Goal: Information Seeking & Learning: Learn about a topic

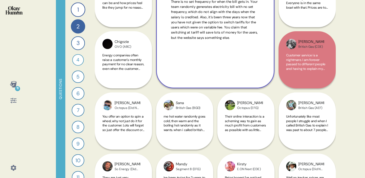
scroll to position [244, 0]
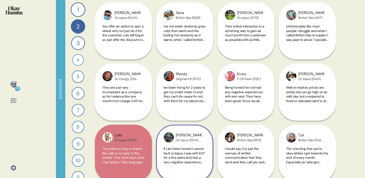
click at [200, 90] on div "Tom Octopus (Did Not Answer) If I am been honest I cannot fault octopus. I was …" at bounding box center [184, 123] width 57 height 118
click at [203, 79] on div "Tom Octopus (Did Not Answer) If I am been honest I cannot fault octopus. I was …" at bounding box center [184, 123] width 57 height 118
click at [171, 76] on div "Tom Octopus (Did Not Answer) If I am been honest I cannot fault octopus. I was …" at bounding box center [184, 123] width 57 height 118
click at [181, 102] on div "Tom Octopus (Did Not Answer) If I am been honest I cannot fault octopus. I was …" at bounding box center [184, 123] width 57 height 118
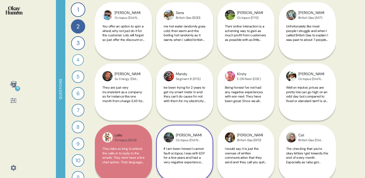
click at [181, 102] on div "Tom Octopus (Did Not Answer) If I am been honest I cannot fault octopus. I was …" at bounding box center [184, 123] width 57 height 118
click at [191, 106] on div "Tom Octopus (Did Not Answer) If I am been honest I cannot fault octopus. I was …" at bounding box center [184, 123] width 57 height 118
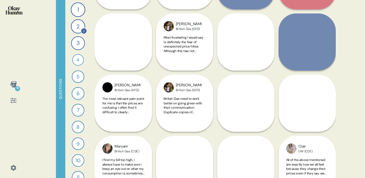
click at [76, 24] on div "2" at bounding box center [78, 26] width 14 height 14
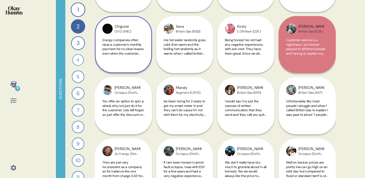
scroll to position [170, 0]
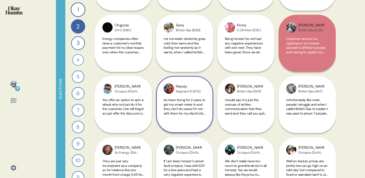
click at [185, 104] on span "Ive been trying for 2 years to get my smart meter in and they can't do cause I'…" at bounding box center [185, 118] width 42 height 40
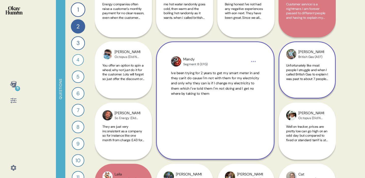
scroll to position [207, 0]
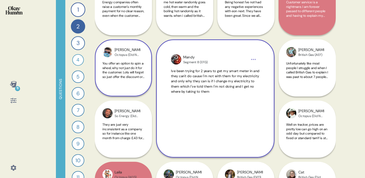
click at [130, 73] on span "You offer an option to spin a wheel, why not just do it for the customer. Lots …" at bounding box center [123, 83] width 42 height 44
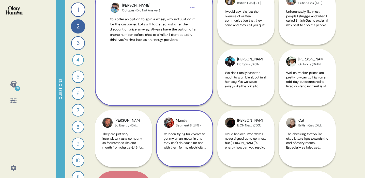
scroll to position [377, 0]
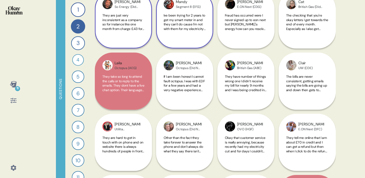
click at [131, 23] on span "They are just very inconsistent as a company so for instance like one month fro…" at bounding box center [123, 33] width 42 height 40
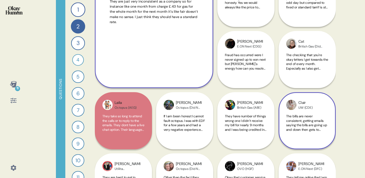
scroll to position [224, 0]
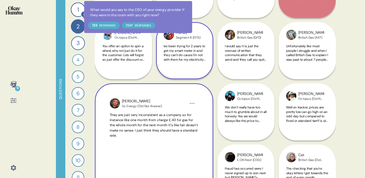
click at [82, 17] on div at bounding box center [84, 14] width 7 height 7
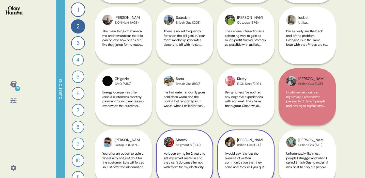
scroll to position [106, 0]
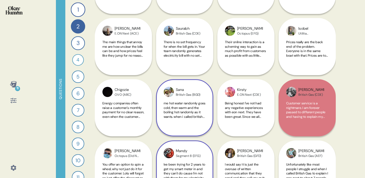
click at [188, 112] on span "me hot water randomly goes cold, then warm and the boiling hot randomly as it w…" at bounding box center [185, 130] width 42 height 58
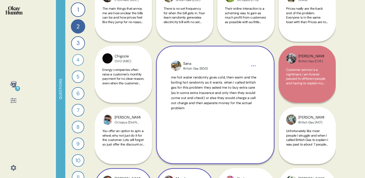
scroll to position [138, 0]
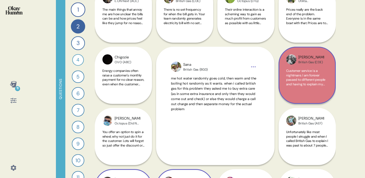
click at [296, 75] on span "Customer service is a nightmare. I am forever passed to different people and ha…" at bounding box center [306, 91] width 41 height 44
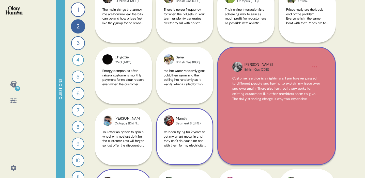
click at [342, 101] on div "11 Questions 1 What would you say to the CEO of your energy provider if they we…" at bounding box center [182, 89] width 365 height 178
click at [340, 40] on div "11 Questions 1 What would you say to the CEO of your energy provider if they we…" at bounding box center [182, 89] width 365 height 178
click at [249, 25] on div "Their online interaction is a scheming way to gain as much profit from customer…" at bounding box center [246, 19] width 42 height 24
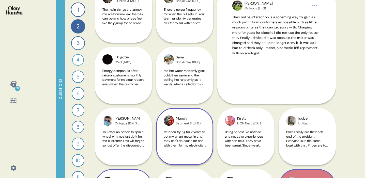
click at [353, 60] on div "11 Questions 1 What would you say to the CEO of your energy provider if they we…" at bounding box center [182, 89] width 365 height 178
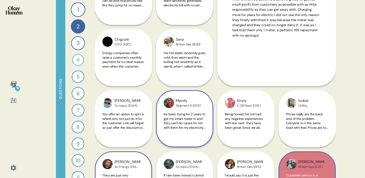
scroll to position [240, 0]
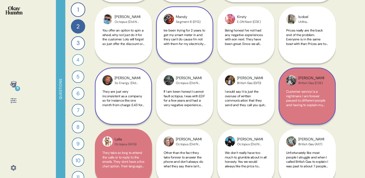
click at [303, 24] on div "Tony British Gas (CDE) Customer service is a nightmare. I am forever passed to …" at bounding box center [307, 35] width 57 height 180
click at [307, 38] on div "Tony British Gas (CDE) Customer service is a nightmare. I am forever passed to …" at bounding box center [307, 35] width 57 height 180
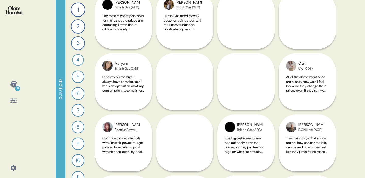
scroll to position [327, 0]
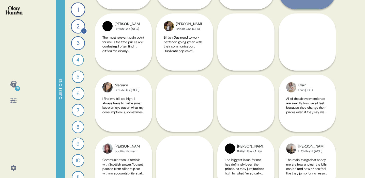
click at [75, 35] on div "1 What would you say to the CEO of your energy provider if they were in the roo…" at bounding box center [77, 89] width 25 height 178
click at [77, 28] on div "2" at bounding box center [78, 26] width 14 height 14
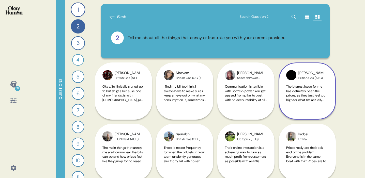
scroll to position [11, 0]
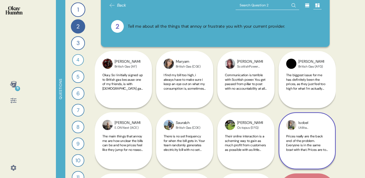
click at [304, 126] on div "Isobel" at bounding box center [311, 123] width 26 height 6
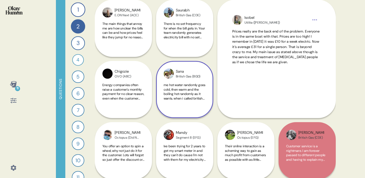
scroll to position [76, 0]
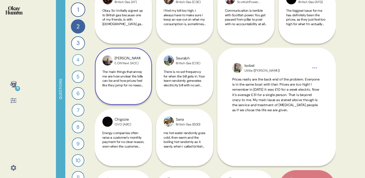
click at [137, 70] on span "The main things that annoy me are how unclear the bills can be and how prices f…" at bounding box center [123, 79] width 42 height 18
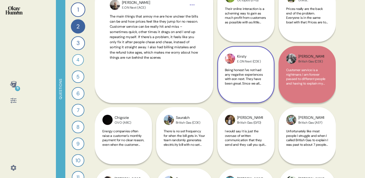
scroll to position [79, 0]
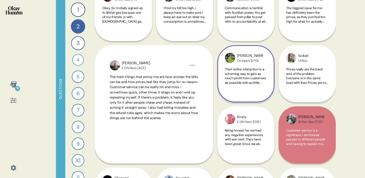
click at [253, 74] on span "Their online interaction is a scheming way to gain as much profit from customer…" at bounding box center [246, 100] width 42 height 67
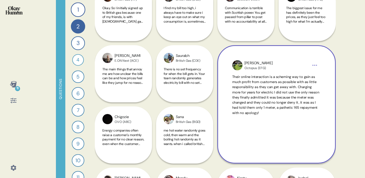
click at [357, 91] on div "11 Questions 1 What would you say to the CEO of your energy provider if they we…" at bounding box center [182, 89] width 365 height 178
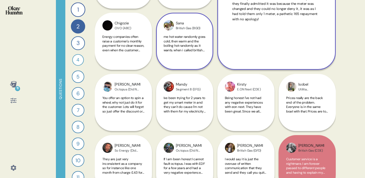
scroll to position [186, 0]
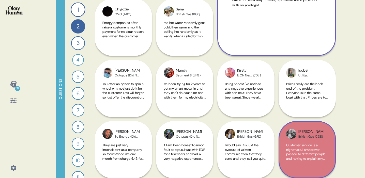
click at [310, 98] on div "Tony British Gas (CDE) Customer service is a nightmare. I am forever passed to …" at bounding box center [307, 89] width 57 height 180
click at [319, 91] on div "Tony British Gas (CDE) Customer service is a nightmare. I am forever passed to …" at bounding box center [307, 89] width 57 height 180
click at [225, 152] on div "Adam Octopus (Did Not Answer) We don’t really have too much to grumble about in…" at bounding box center [245, 180] width 57 height 118
click at [260, 133] on div "Adam Octopus (Did Not Answer) We don’t really have too much to grumble about in…" at bounding box center [245, 180] width 57 height 118
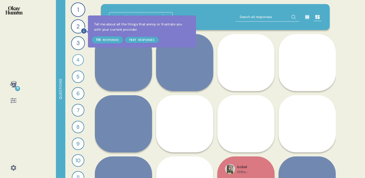
click at [85, 32] on icon at bounding box center [83, 30] width 5 height 5
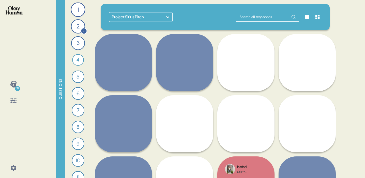
click at [80, 28] on div "2" at bounding box center [78, 26] width 14 height 14
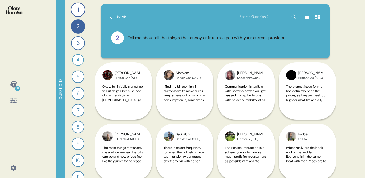
click at [266, 16] on input "text" at bounding box center [268, 16] width 64 height 9
type input "s"
type input "control"
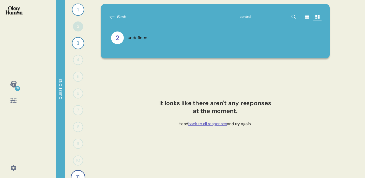
click at [255, 14] on input "control" at bounding box center [268, 16] width 64 height 9
drag, startPoint x: 248, startPoint y: 18, endPoint x: 213, endPoint y: 18, distance: 34.6
click at [213, 18] on div "Back control" at bounding box center [215, 16] width 213 height 9
type input "service"
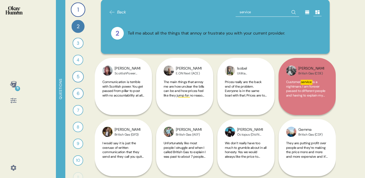
scroll to position [17, 0]
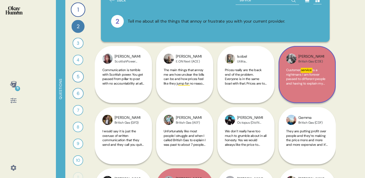
click at [314, 82] on span "is a nightmare. I am forever passed to different people and having to explain m…" at bounding box center [306, 90] width 41 height 44
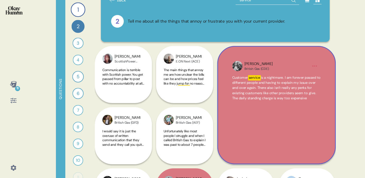
click at [348, 94] on div "11 Questions 1 What would you say to the CEO of your energy provider if they we…" at bounding box center [182, 89] width 365 height 178
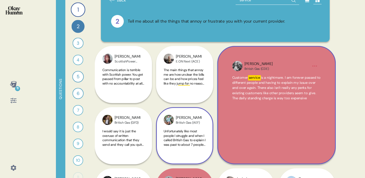
click at [192, 139] on span "Unfortunately like most people I struggle and when I called British Gas to expl…" at bounding box center [185, 149] width 42 height 40
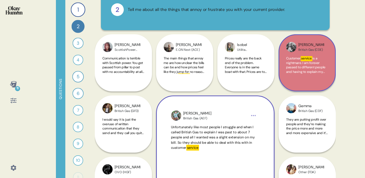
scroll to position [44, 0]
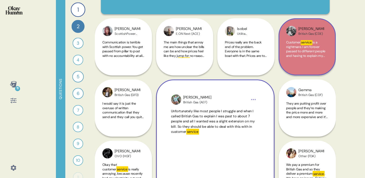
click at [274, 124] on div "[PERSON_NAME] British Gas (AEF) Unfortunately like most people I struggle and w…" at bounding box center [215, 139] width 118 height 118
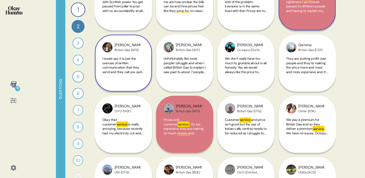
scroll to position [92, 0]
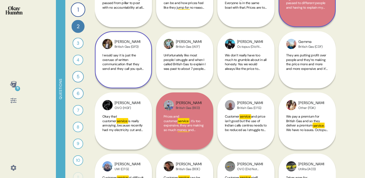
click at [130, 73] on div "I would say it is just the overuse of written communication that they send and …" at bounding box center [123, 65] width 42 height 24
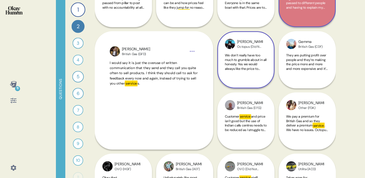
click at [223, 86] on div "[PERSON_NAME] (Did Not Answer) We don’t really have too much to grumble about i…" at bounding box center [245, 59] width 57 height 57
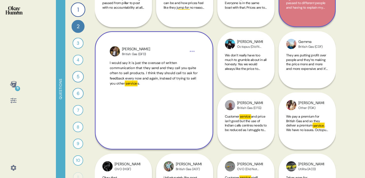
click at [172, 71] on span "I would say it is just the overuse of written communication that they send and …" at bounding box center [154, 73] width 88 height 25
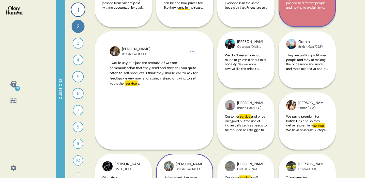
click at [172, 71] on div "[PERSON_NAME] British Gas (AEF) Unfortunately like most people I struggle and w…" at bounding box center [184, 121] width 57 height 180
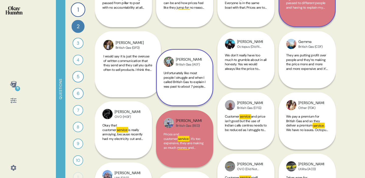
click at [172, 71] on div "Unfortunately like most people I struggle and when I called British Gas to expl…" at bounding box center [185, 83] width 42 height 24
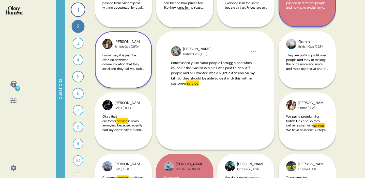
click at [143, 66] on span "I would say it is just the overuse of written communication that they send and …" at bounding box center [123, 62] width 42 height 18
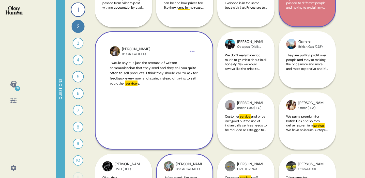
click at [211, 35] on div "[PERSON_NAME] British Gas (AEF) Unfortunately like most people I struggle and w…" at bounding box center [184, 121] width 57 height 180
click at [224, 91] on div "[PERSON_NAME] Gas (GFD) I would say it is just the overuse of written communica…" at bounding box center [215, 123] width 241 height 306
click at [192, 50] on html "11 Questions 1 What would you say to the CEO of your energy provider if they we…" at bounding box center [182, 89] width 365 height 178
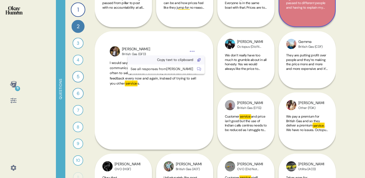
click at [182, 60] on div "Copy text to clipboard" at bounding box center [162, 59] width 63 height 5
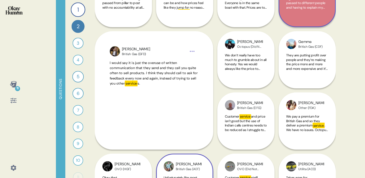
click at [211, 34] on div "[PERSON_NAME] British Gas (AEF) Unfortunately like most people I struggle and w…" at bounding box center [184, 121] width 57 height 180
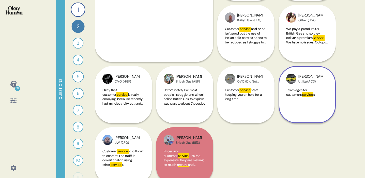
scroll to position [181, 0]
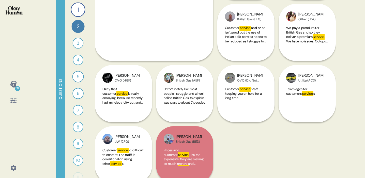
click at [304, 133] on div "[PERSON_NAME] Gas (GFD) I would say it is just the overuse of written communica…" at bounding box center [215, 34] width 241 height 306
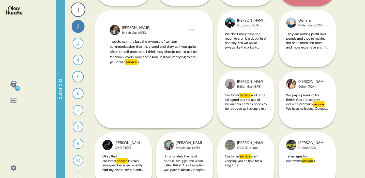
scroll to position [140, 0]
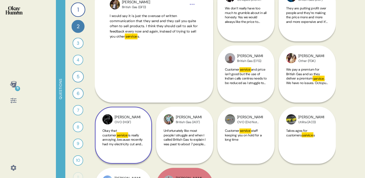
click at [127, 139] on span "is really annoying, because recently had my electricity cut and for days I coul…" at bounding box center [122, 148] width 40 height 31
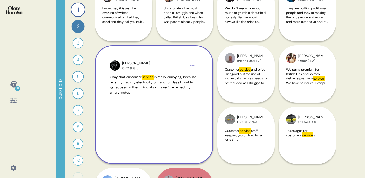
scroll to position [0, 0]
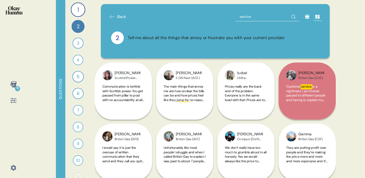
click at [257, 15] on input "service" at bounding box center [268, 16] width 64 height 9
type input "metrer"
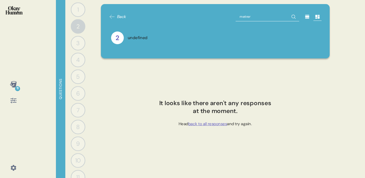
click at [254, 18] on input "metrer" at bounding box center [268, 16] width 64 height 9
type input "meters"
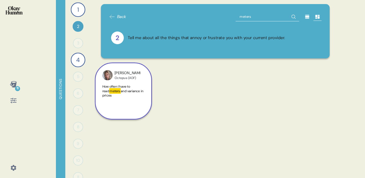
click at [130, 85] on span "How often I have to read" at bounding box center [116, 88] width 28 height 9
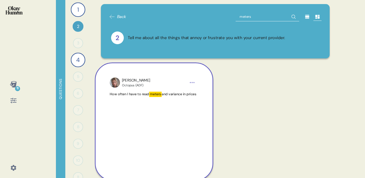
scroll to position [3, 0]
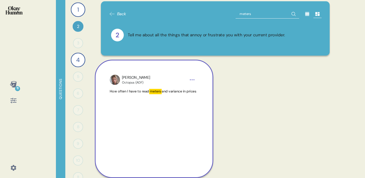
click at [232, 89] on div "[PERSON_NAME] (ADF) How often I have to read meters and variance in prices" at bounding box center [215, 90] width 241 height 61
click at [247, 17] on input "meters" at bounding box center [268, 13] width 64 height 9
click at [247, 16] on input "meters" at bounding box center [268, 13] width 64 height 9
type input "fair"
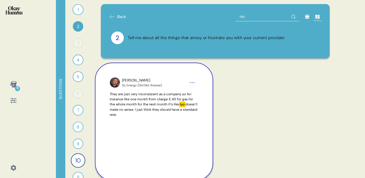
click at [173, 106] on span "They are just very inconsistent as a company so for instance like one month fro…" at bounding box center [151, 99] width 83 height 15
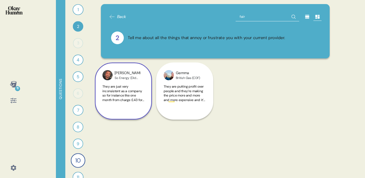
click at [121, 104] on div "They are just very inconsistent as a company so for instance like one month fro…" at bounding box center [123, 96] width 42 height 24
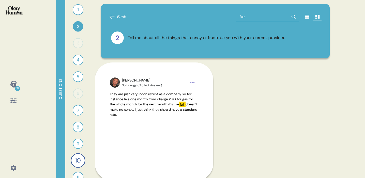
click at [268, 21] on input "fair" at bounding box center [268, 16] width 64 height 9
click at [266, 20] on input "fair" at bounding box center [268, 16] width 64 height 9
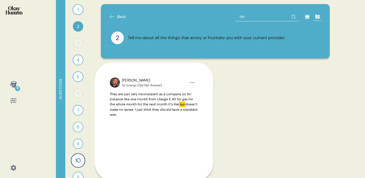
click at [264, 17] on input "fair" at bounding box center [268, 16] width 64 height 9
type input "experts"
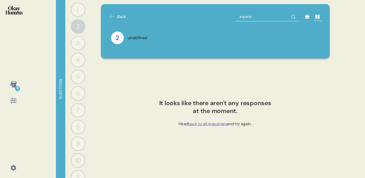
click at [255, 18] on input "experts" at bounding box center [268, 16] width 64 height 9
type input "expert"
click at [255, 18] on input "expert" at bounding box center [268, 16] width 64 height 9
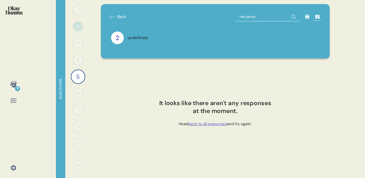
type input "real people"
click at [255, 18] on input "real people" at bounding box center [268, 16] width 64 height 9
type input "people"
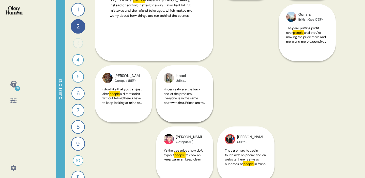
scroll to position [0, 0]
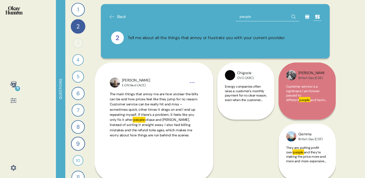
click at [266, 16] on input "people" at bounding box center [268, 16] width 64 height 9
type input "help"
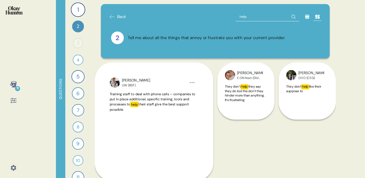
click at [290, 139] on div "[PERSON_NAME] UW (BDF) Training staff to deal with phone calls – companies to p…" at bounding box center [215, 124] width 241 height 122
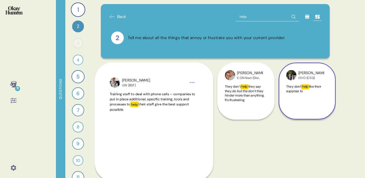
click at [299, 91] on span "like their suppose to" at bounding box center [303, 88] width 35 height 9
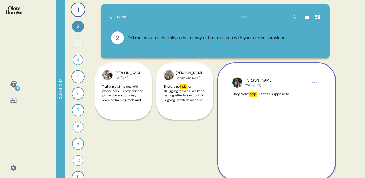
click at [343, 106] on div "11 Questions 1 What would you say to the CEO of your energy provider if they we…" at bounding box center [182, 89] width 365 height 178
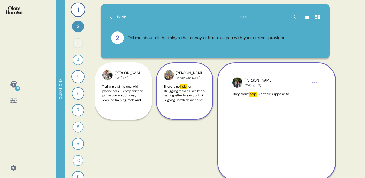
click at [172, 93] on span "for struggling families , we keep getting letter to say our DD is going up whic…" at bounding box center [184, 95] width 41 height 22
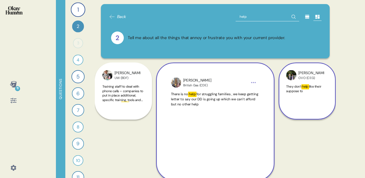
click at [300, 145] on div "[PERSON_NAME] UW (BDF) Training staff to deal with phone calls – companies to p…" at bounding box center [215, 124] width 241 height 122
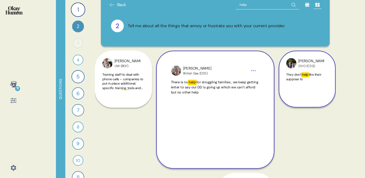
scroll to position [64, 0]
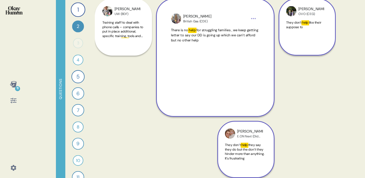
click at [249, 147] on span "they say they do but the don’t they hinder more than anything. It’s frustrating" at bounding box center [244, 152] width 39 height 18
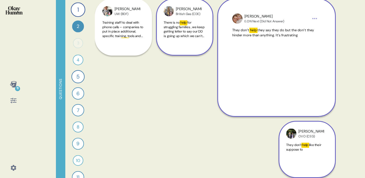
click at [345, 23] on div "11 Questions 1 What would you say to the CEO of your energy provider if they we…" at bounding box center [182, 89] width 365 height 178
click at [204, 126] on div "Back help 2 Tell me about all the things that annoy or frustrate you with your …" at bounding box center [215, 89] width 241 height 178
click at [194, 109] on div "[PERSON_NAME] UW (BDF) Training staff to deal with phone calls – companies to p…" at bounding box center [215, 59] width 241 height 122
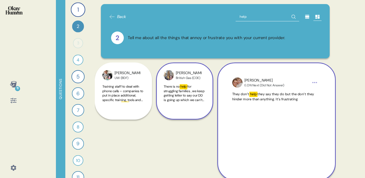
click at [249, 20] on input "help" at bounding box center [268, 16] width 64 height 9
type input "home"
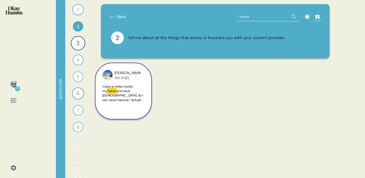
click at [147, 106] on div "[PERSON_NAME] (FGD) I have a meter inside my home and work [DEMOGRAPHIC_DATA]. …" at bounding box center [123, 91] width 57 height 57
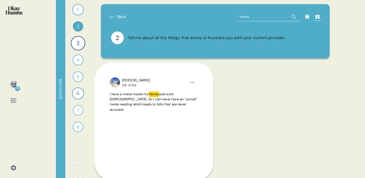
click at [297, 123] on div "[PERSON_NAME] (FGD) I have a meter inside my home and work [DEMOGRAPHIC_DATA]. …" at bounding box center [215, 93] width 241 height 61
click at [255, 18] on input "home" at bounding box center [268, 16] width 64 height 9
type input "broken"
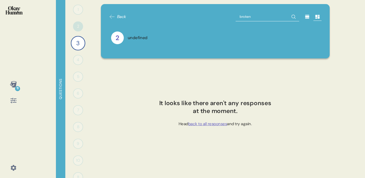
click at [257, 19] on input "broken" at bounding box center [268, 16] width 64 height 9
type input "broke"
click at [255, 16] on input "broke" at bounding box center [268, 16] width 64 height 9
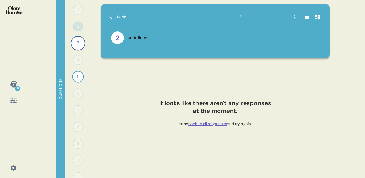
type input "fix"
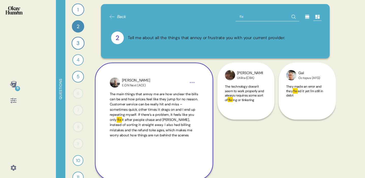
click at [169, 138] on span "The main things that annoy me are how unclear the bills can be and how prices f…" at bounding box center [154, 115] width 88 height 46
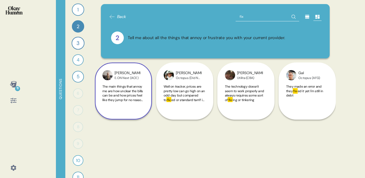
click at [134, 94] on span "The main things that annoy me are how unclear the bills can be and how prices f…" at bounding box center [122, 108] width 41 height 49
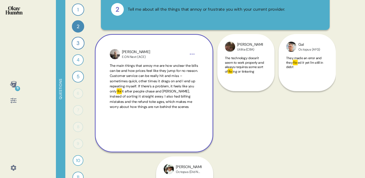
scroll to position [32, 0]
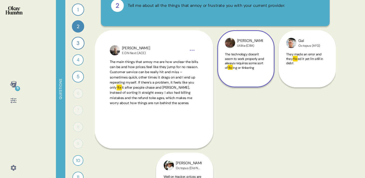
click at [259, 63] on span "The technology doesn't seem to work properly and always requires some sort of" at bounding box center [244, 61] width 39 height 18
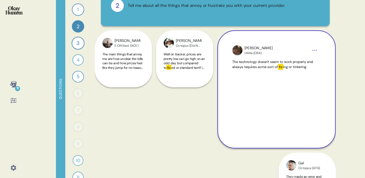
click at [349, 92] on div "11 Questions 1 What would you say to the CEO of your energy provider if they we…" at bounding box center [182, 89] width 365 height 178
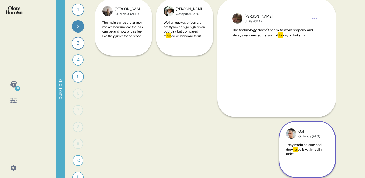
click at [321, 163] on div "They made an error and they fix ed it yet I'm still in debt" at bounding box center [307, 155] width 42 height 24
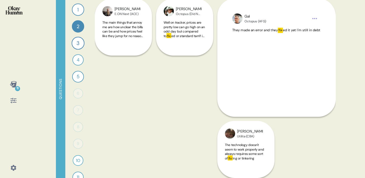
click at [184, 107] on div "[PERSON_NAME]ON Next (ACE) The main things that annoy me are how unclear the bi…" at bounding box center [215, 59] width 241 height 122
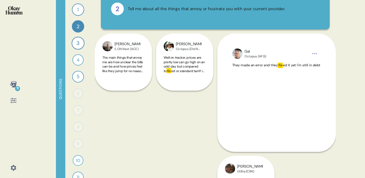
scroll to position [0, 0]
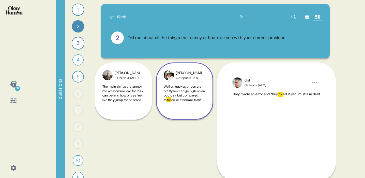
click at [182, 105] on div "Well on tracker, prices are pretty low can go high on an odd day but compared t…" at bounding box center [185, 96] width 42 height 24
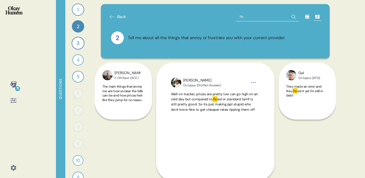
click at [135, 133] on div "[PERSON_NAME]ON Next (ACE) The main things that annoy me are how unclear the bi…" at bounding box center [215, 124] width 241 height 122
click at [79, 11] on div "1" at bounding box center [78, 10] width 12 height 12
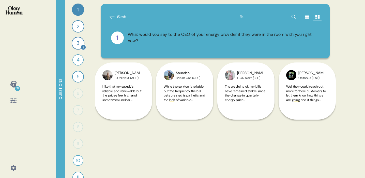
click at [80, 40] on div "3" at bounding box center [78, 43] width 13 height 13
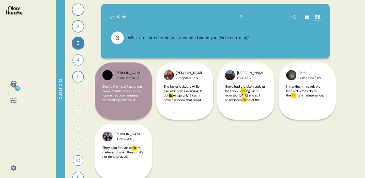
click at [198, 137] on div "[PERSON_NAME] British Gas (AFG) One of the most frustrating home maintenance is…" at bounding box center [215, 124] width 241 height 122
click at [283, 18] on input "fix" at bounding box center [268, 16] width 64 height 9
type input "f"
click at [255, 165] on div "[PERSON_NAME] British Gas (AFG) One of the most frustrating home maintenance is…" at bounding box center [215, 124] width 241 height 122
click at [296, 14] on icon at bounding box center [293, 17] width 8 height 8
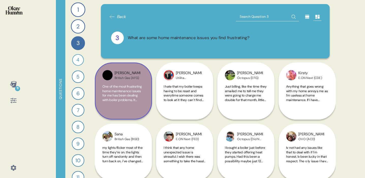
click at [132, 97] on span "One of the most frustrating home maintenance issues for me has been dealing wit…" at bounding box center [123, 115] width 42 height 62
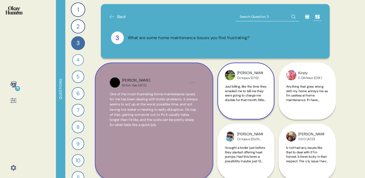
click at [240, 97] on span "Just billing, like the time they emailed me to tell me they were going to charg…" at bounding box center [246, 104] width 42 height 40
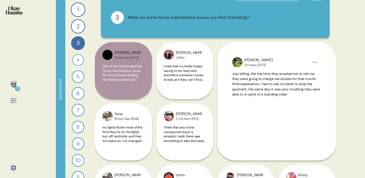
scroll to position [33, 0]
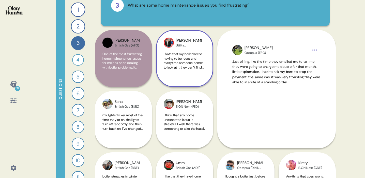
click at [186, 80] on div "[PERSON_NAME] ([PERSON_NAME]) I hate that my boiler keeps having to be reset an…" at bounding box center [184, 58] width 57 height 57
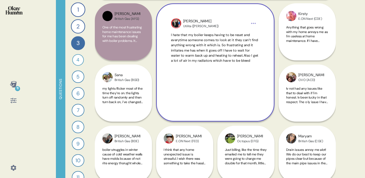
scroll to position [59, 0]
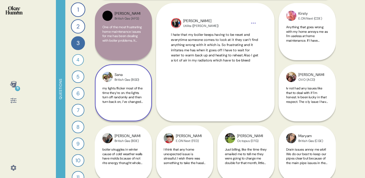
click at [132, 96] on span "my lights flicker most of the time they’re on. the lights turn off randomly and…" at bounding box center [122, 108] width 41 height 44
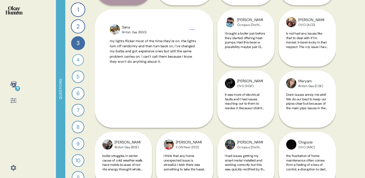
scroll to position [126, 0]
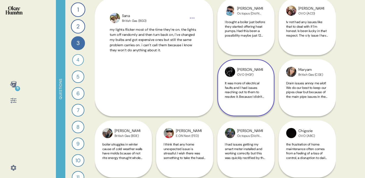
click at [258, 98] on span "It was more of electrical faults and I had issues reaching out to them to resol…" at bounding box center [245, 96] width 41 height 31
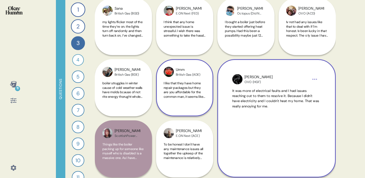
click at [177, 87] on span "I like that they have home repair packages but they are you affordable for the …" at bounding box center [184, 96] width 41 height 31
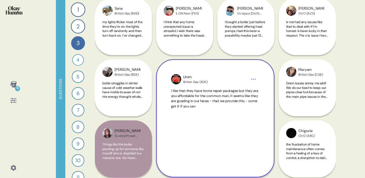
scroll to position [155, 0]
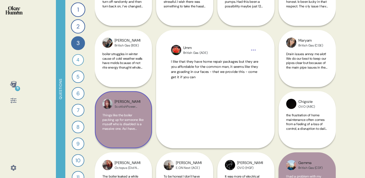
click at [116, 127] on span "Things like the boiler packing up for someone like myself who is disabled is a …" at bounding box center [122, 128] width 41 height 31
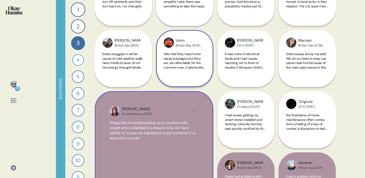
click at [186, 61] on span "I like that they have home repair packages but they are you affordable for the …" at bounding box center [184, 67] width 41 height 31
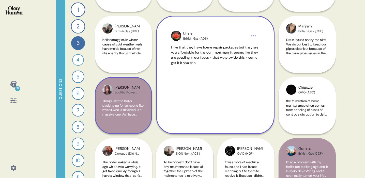
scroll to position [170, 0]
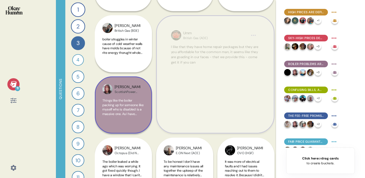
drag, startPoint x: 221, startPoint y: 60, endPoint x: 184, endPoint y: 60, distance: 36.3
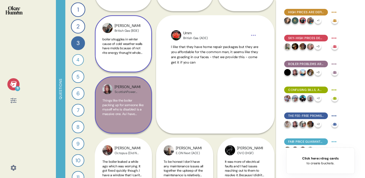
drag, startPoint x: 118, startPoint y: 50, endPoint x: 125, endPoint y: 96, distance: 47.0
click at [118, 50] on span "boiler struggles in winter cause of cold weather walls have molds bcause of not…" at bounding box center [122, 57] width 40 height 40
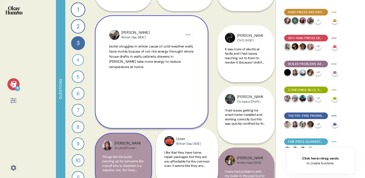
click at [126, 115] on div "Ali British Gas (BDE) boiler struggles in winter cause of cold weather walls ha…" at bounding box center [152, 72] width 114 height 114
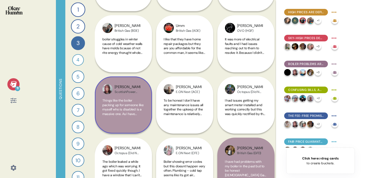
click at [122, 119] on div "Things like the boiler packing up for someone like myself who is disabled is a …" at bounding box center [123, 110] width 42 height 24
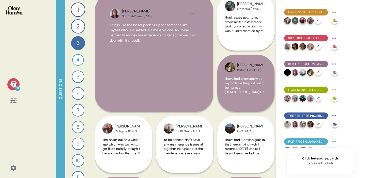
scroll to position [272, 0]
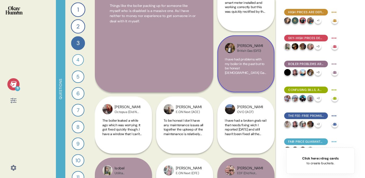
click at [262, 68] on span "I have had problems with my boiler in the past but to be honest [DEMOGRAPHIC_DA…" at bounding box center [245, 75] width 41 height 36
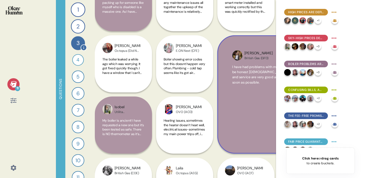
click at [77, 45] on div "3" at bounding box center [78, 43] width 14 height 14
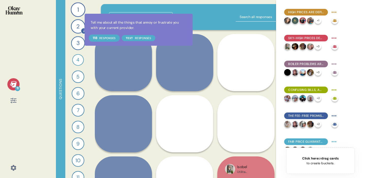
click at [81, 30] on icon at bounding box center [83, 30] width 5 height 5
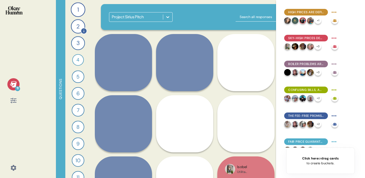
click at [83, 27] on div "2" at bounding box center [78, 26] width 14 height 14
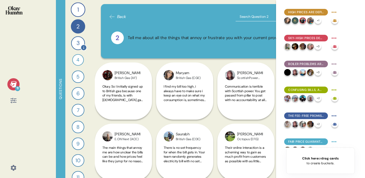
click at [80, 45] on div "3" at bounding box center [78, 43] width 14 height 14
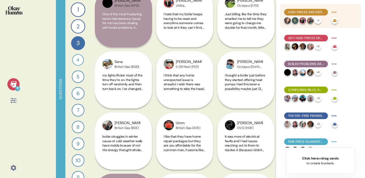
scroll to position [83, 0]
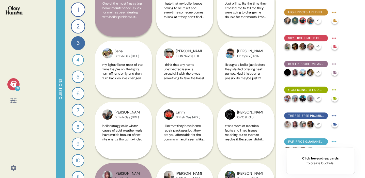
click at [19, 87] on div "11" at bounding box center [17, 88] width 5 height 5
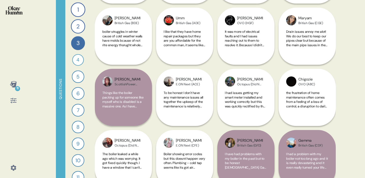
scroll to position [209, 0]
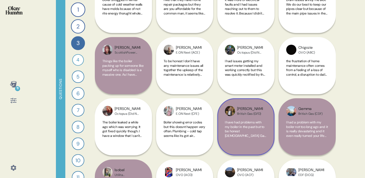
click at [242, 136] on span "I have had problems with my boiler in the past but to be honest [DEMOGRAPHIC_DA…" at bounding box center [245, 138] width 41 height 36
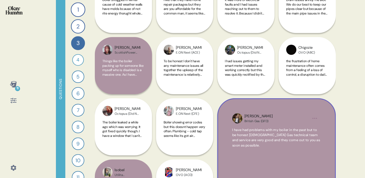
click at [341, 120] on div "11 Questions 1 What would you say to the CEO of your energy provider if they we…" at bounding box center [182, 89] width 365 height 178
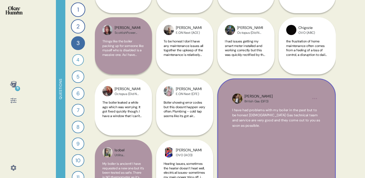
scroll to position [229, 0]
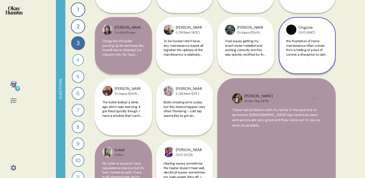
click at [313, 54] on span "the frustration of home maintenance often comes from a feeling of a loss of con…" at bounding box center [306, 54] width 41 height 31
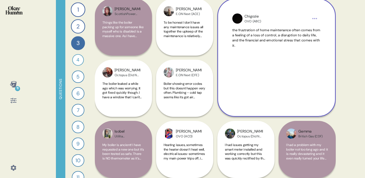
scroll to position [265, 0]
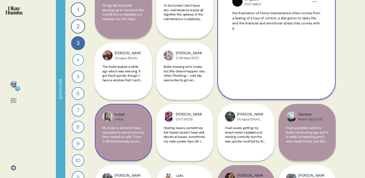
click at [116, 127] on span "My boiler is ancient! I have requested a new one but it’s been tested as safe. …" at bounding box center [123, 139] width 42 height 27
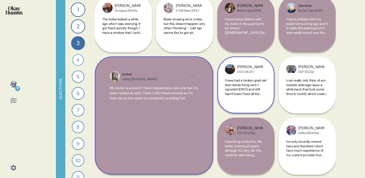
scroll to position [313, 0]
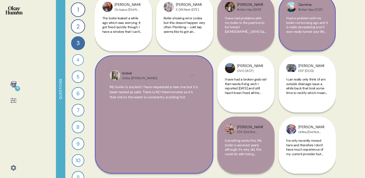
click at [310, 36] on div "I had a problem with my boiler not too long ago and it is really devastating an…" at bounding box center [307, 28] width 42 height 24
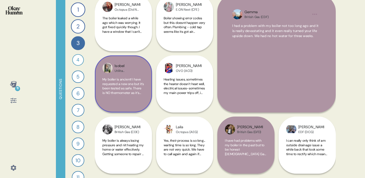
click at [344, 43] on div "11 Questions 1 What would you say to the CEO of your energy provider if they we…" at bounding box center [182, 89] width 365 height 178
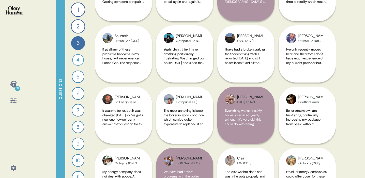
scroll to position [467, 0]
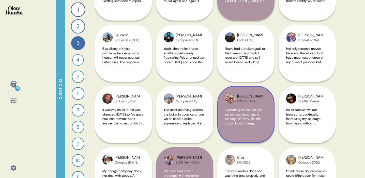
click at [254, 112] on span "Everything works fine. My boiler is serviced yearly although it's very old, thi…" at bounding box center [243, 121] width 37 height 27
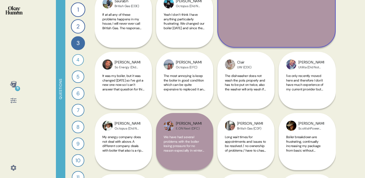
scroll to position [507, 0]
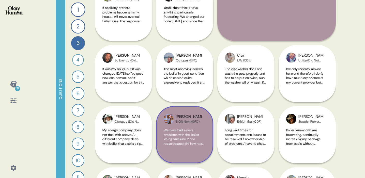
click at [190, 137] on span "We have had several problems with the boiler losing pressure for no reason espe…" at bounding box center [184, 139] width 40 height 22
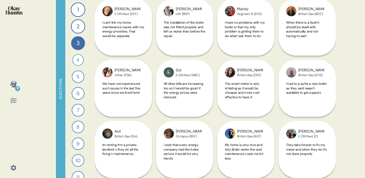
scroll to position [721, 0]
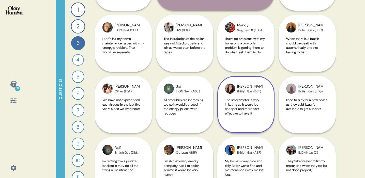
click at [253, 109] on span "The smart meter is very irritating as it would be cheaper and more cost effecti…" at bounding box center [242, 107] width 35 height 18
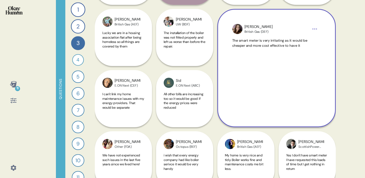
scroll to position [651, 0]
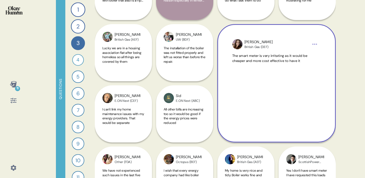
click at [350, 67] on div "11 Questions 1 What would you say to the CEO of your energy provider if they we…" at bounding box center [182, 89] width 365 height 178
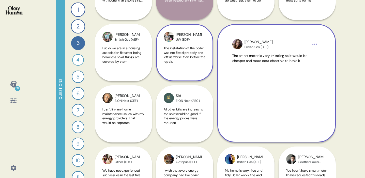
click at [195, 68] on div "The installation of the boiler was not fitted properly and left us worse than b…" at bounding box center [185, 58] width 42 height 24
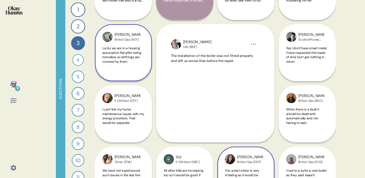
click at [112, 52] on span "Lucky we are in a housing association flat after being homeless so all things a…" at bounding box center [121, 55] width 39 height 18
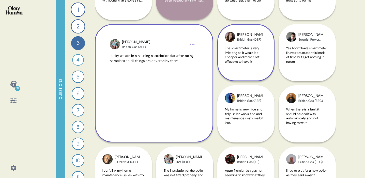
click at [173, 77] on div "Lucky we are in a housing association flat after being homeless so all things a…" at bounding box center [154, 88] width 88 height 70
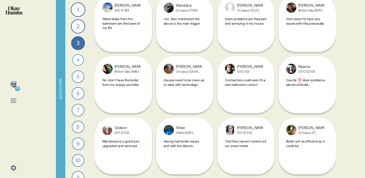
scroll to position [1169, 0]
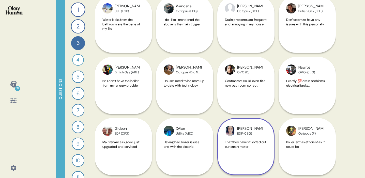
click at [254, 149] on div "That they haven’t sorted out our smart meter" at bounding box center [246, 152] width 42 height 24
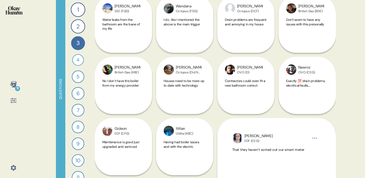
click at [353, 161] on div "11 Questions 1 What would you say to the CEO of your energy provider if they we…" at bounding box center [182, 89] width 365 height 178
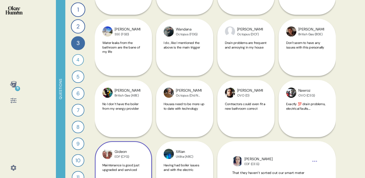
scroll to position [1100, 0]
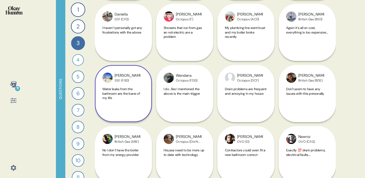
click at [137, 100] on div "Water leaks from the bathroom are the bane of my life" at bounding box center [123, 99] width 42 height 24
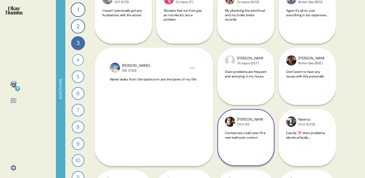
scroll to position [1076, 0]
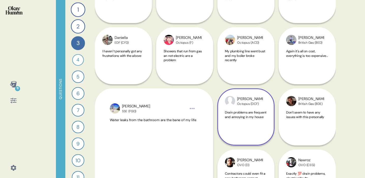
click at [233, 110] on div "[PERSON_NAME] (DCF) Drain problems are frequent and annoying in my house" at bounding box center [245, 116] width 57 height 57
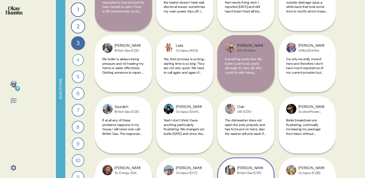
scroll to position [390, 0]
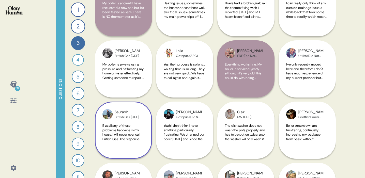
click at [131, 147] on div "Saurabh British Gas (CDE) If at all any of these problems happens in my house, …" at bounding box center [123, 130] width 57 height 57
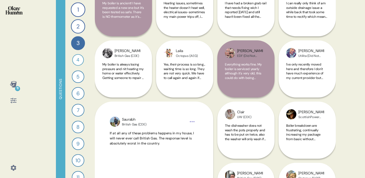
click at [241, 85] on div "Everything works fine. My boiler is serviced yearly although it's very old, thi…" at bounding box center [246, 74] width 42 height 24
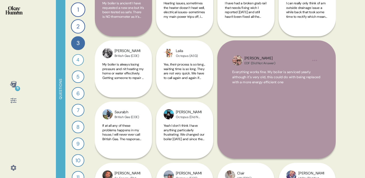
click at [345, 96] on div "11 Questions 1 What would you say to the CEO of your energy provider if they we…" at bounding box center [182, 89] width 365 height 178
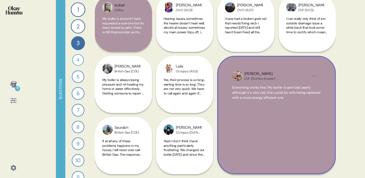
scroll to position [371, 0]
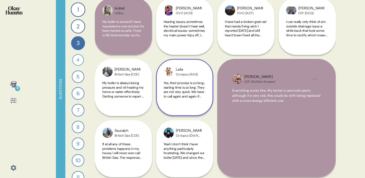
click at [199, 94] on span "Yes, their process is so long... waiting time is so long. They are not very qui…" at bounding box center [184, 92] width 41 height 22
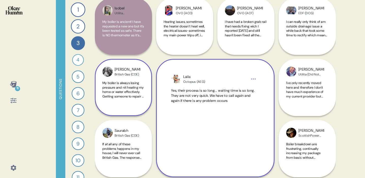
click at [114, 97] on span "My boiler is always losing pressure and nit heating my home or water effectivel…" at bounding box center [122, 94] width 41 height 27
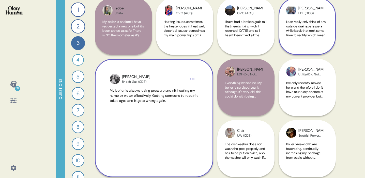
click at [321, 37] on span "I can really only think of am outside drainage issue a while back that took som…" at bounding box center [307, 29] width 42 height 18
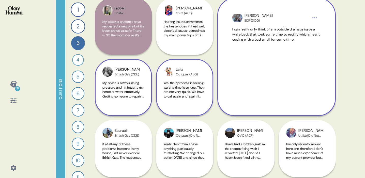
click at [341, 73] on div "11 Questions 1 What would you say to the CEO of your energy provider if they we…" at bounding box center [182, 89] width 365 height 178
click at [197, 36] on span "Heating issues, sometimes the heater doesn’t heat well, electrical issues-somet…" at bounding box center [184, 33] width 41 height 27
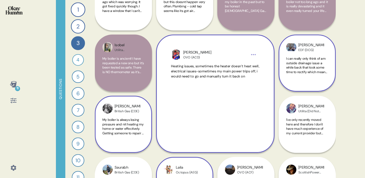
scroll to position [240, 0]
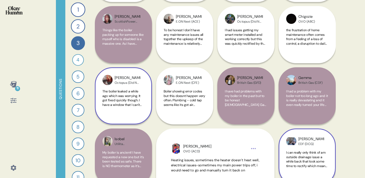
click at [138, 97] on span "The boiler leaked a while ago which was worrying. It got fixed quickly though. …" at bounding box center [121, 104] width 39 height 31
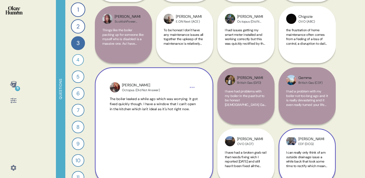
click at [256, 102] on span "I have had problems with my boiler in the past but to be honest [DEMOGRAPHIC_DA…" at bounding box center [245, 107] width 41 height 36
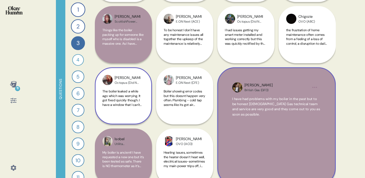
click at [335, 69] on div "Gemma British Gas (CDF) I had a problem with my boiler not too long ago and it …" at bounding box center [307, 157] width 57 height 180
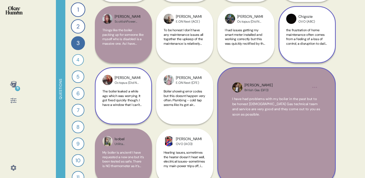
click at [318, 48] on div "the frustration of home maintenance often comes from a feeling of a loss of con…" at bounding box center [307, 40] width 42 height 24
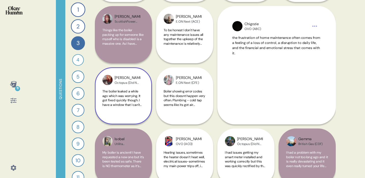
click at [347, 56] on div "11 Questions 1 What would you say to the CEO of your energy provider if they we…" at bounding box center [182, 89] width 365 height 178
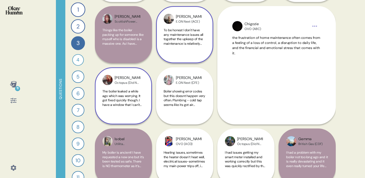
click at [190, 43] on span "To be honest I don't have any maintenance issues all together the upkeep of the…" at bounding box center [184, 43] width 41 height 31
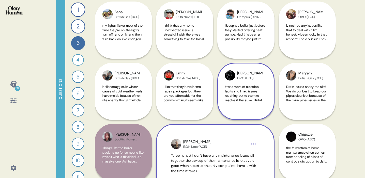
scroll to position [106, 0]
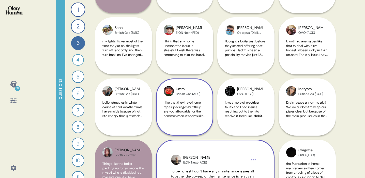
click at [185, 110] on span "I like that they have home repair packages but they are you affordable for the …" at bounding box center [184, 115] width 41 height 31
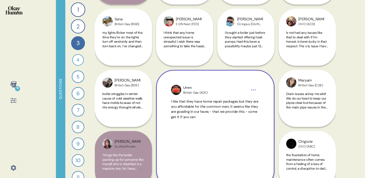
scroll to position [119, 0]
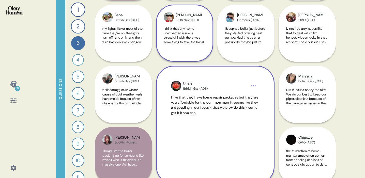
click at [185, 29] on span "I think that any home unexpected issue is stressful. I wish there was something…" at bounding box center [185, 48] width 42 height 44
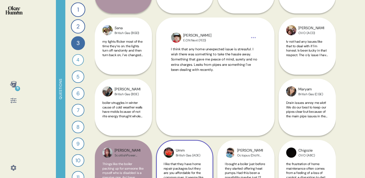
scroll to position [105, 0]
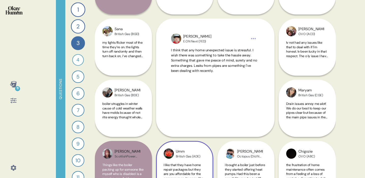
click at [339, 79] on div "11 Questions 1 What would you say to the CEO of your energy provider if they we…" at bounding box center [182, 89] width 365 height 178
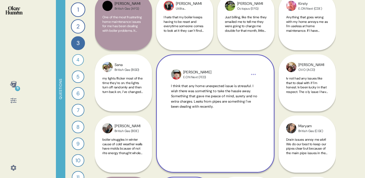
scroll to position [51, 0]
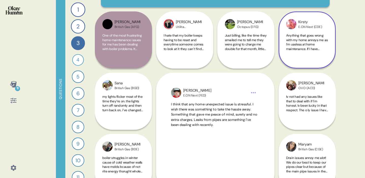
click at [309, 49] on span "Anything that goes wrong with my home annoys me as I'm useless at home maintena…" at bounding box center [307, 55] width 42 height 44
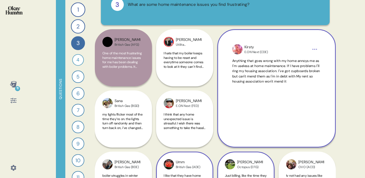
scroll to position [17, 0]
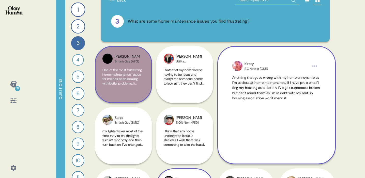
click at [129, 84] on span "One of the most frustrating home maintenance issues for me has been dealing wit…" at bounding box center [123, 99] width 42 height 62
